Goal: Task Accomplishment & Management: Manage account settings

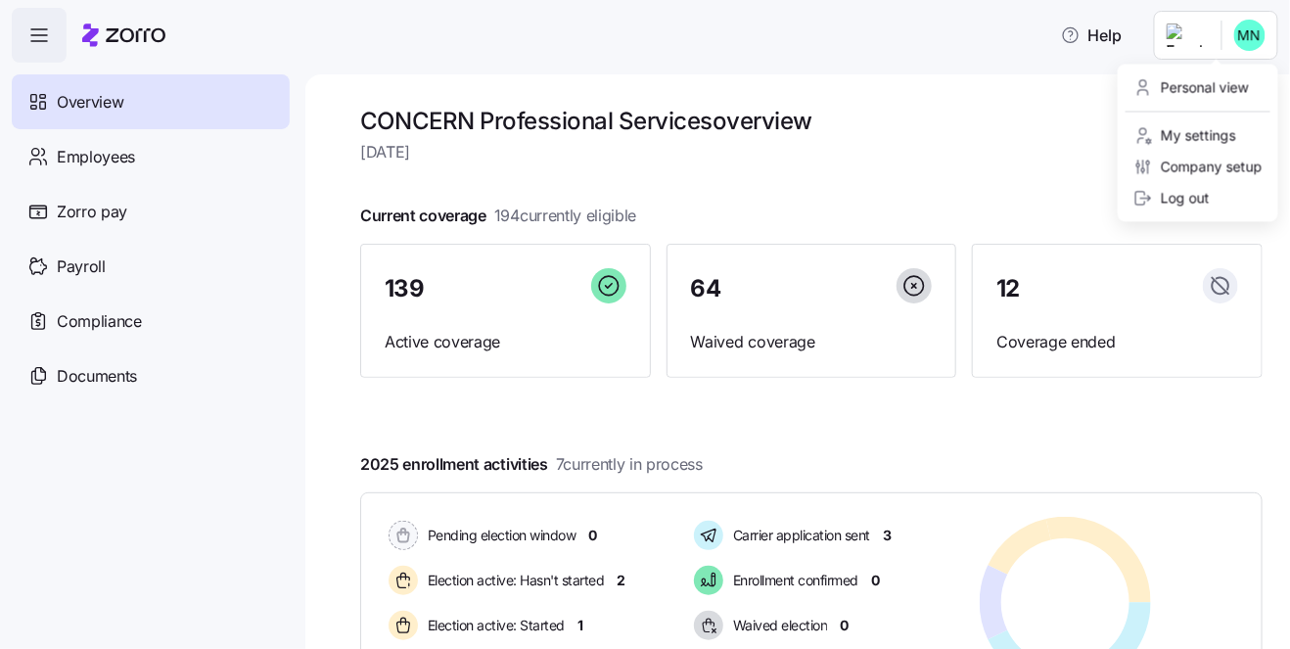
click at [1248, 44] on html "Help Overview Employees Zorro pay Payroll Compliance Documents CONCERN Professi…" at bounding box center [645, 318] width 1290 height 637
click at [1196, 199] on div "Log out" at bounding box center [1171, 199] width 76 height 22
